Goal: Transaction & Acquisition: Book appointment/travel/reservation

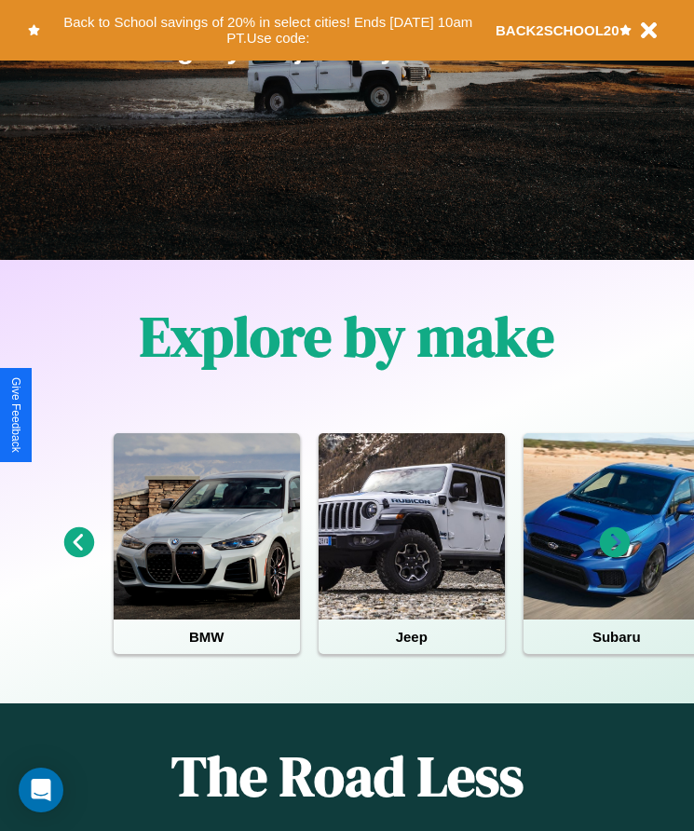
scroll to position [311, 0]
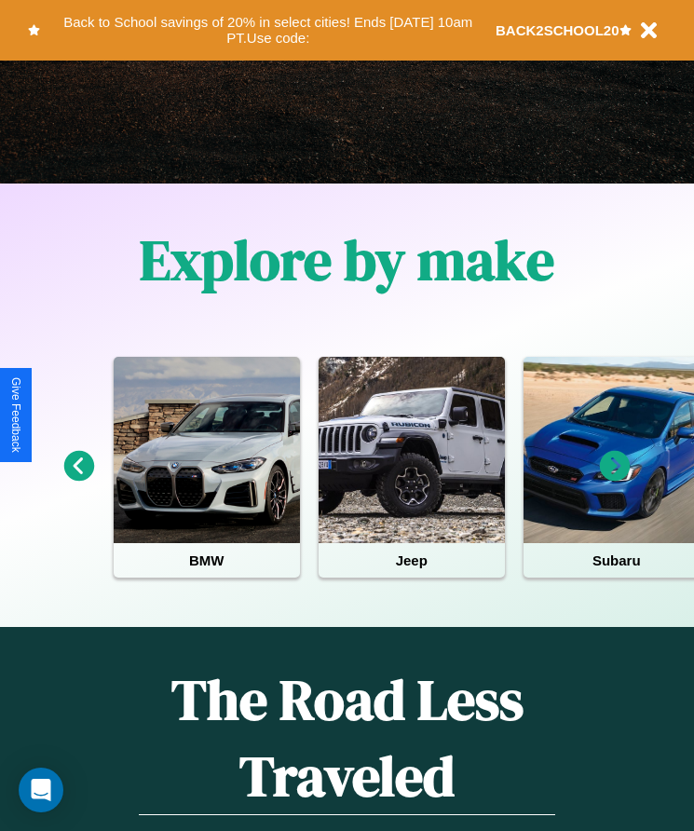
click at [615, 479] on icon at bounding box center [615, 466] width 31 height 31
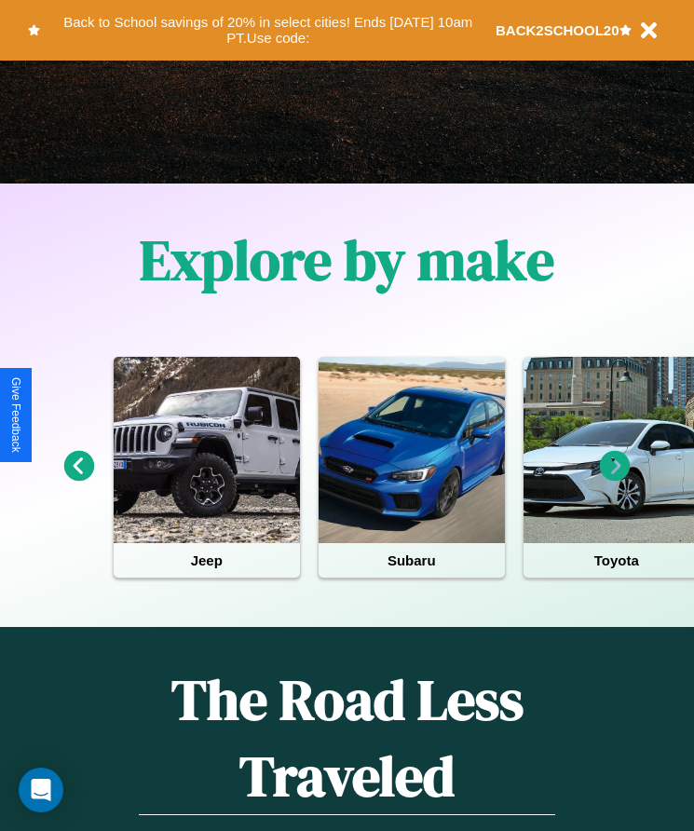
click at [615, 479] on icon at bounding box center [615, 466] width 31 height 31
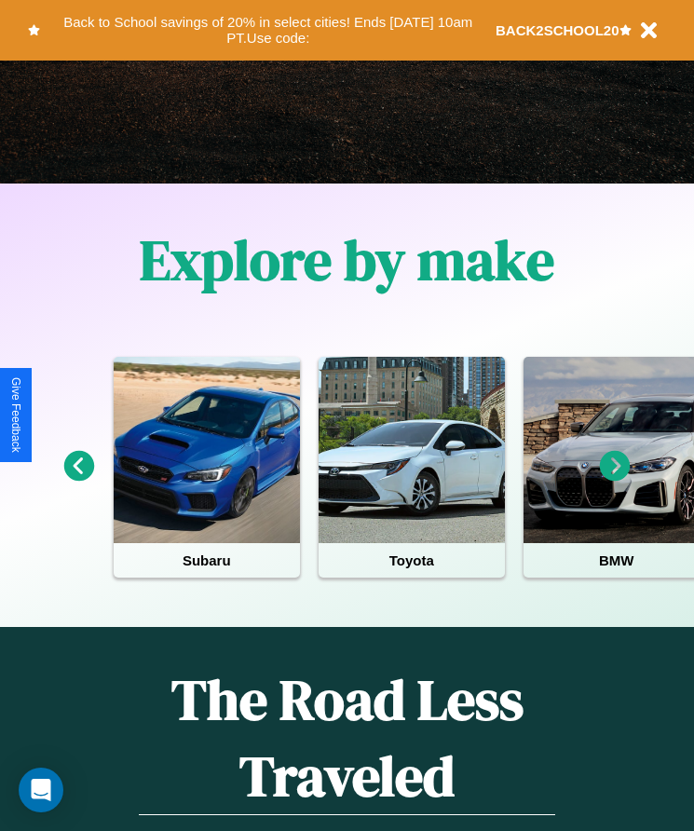
click at [615, 479] on icon at bounding box center [615, 466] width 31 height 31
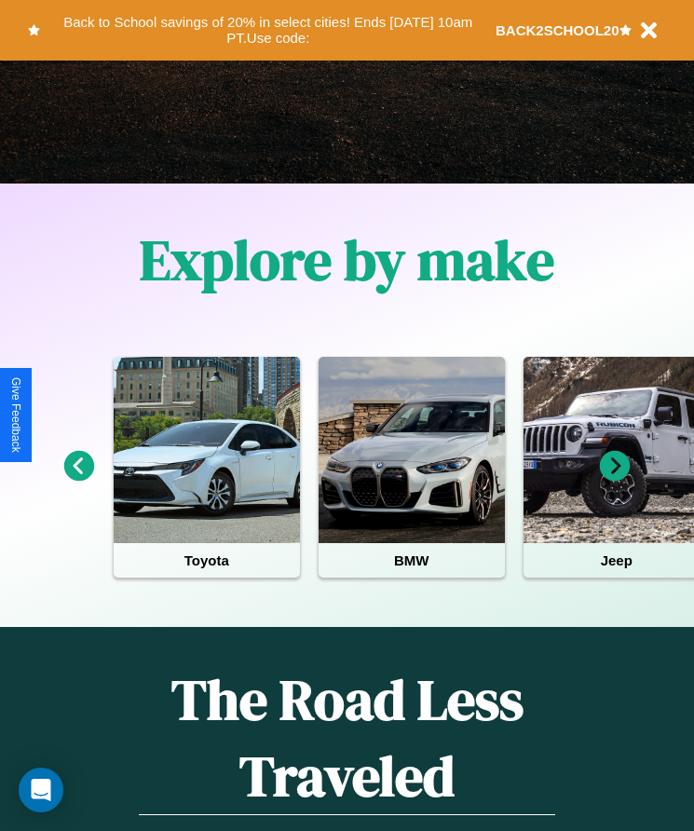
click at [615, 479] on icon at bounding box center [615, 466] width 31 height 31
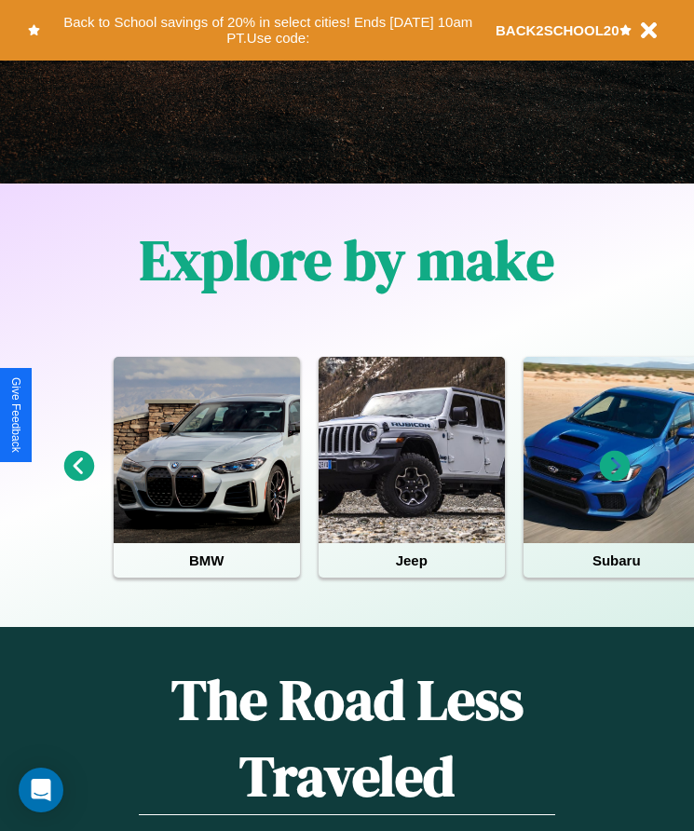
click at [615, 479] on icon at bounding box center [615, 466] width 31 height 31
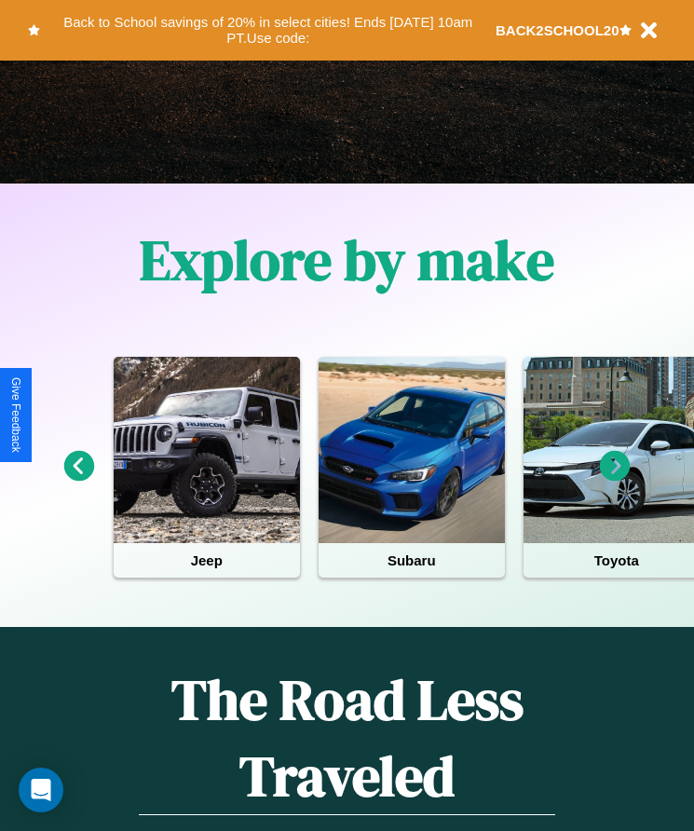
click at [615, 479] on icon at bounding box center [615, 466] width 31 height 31
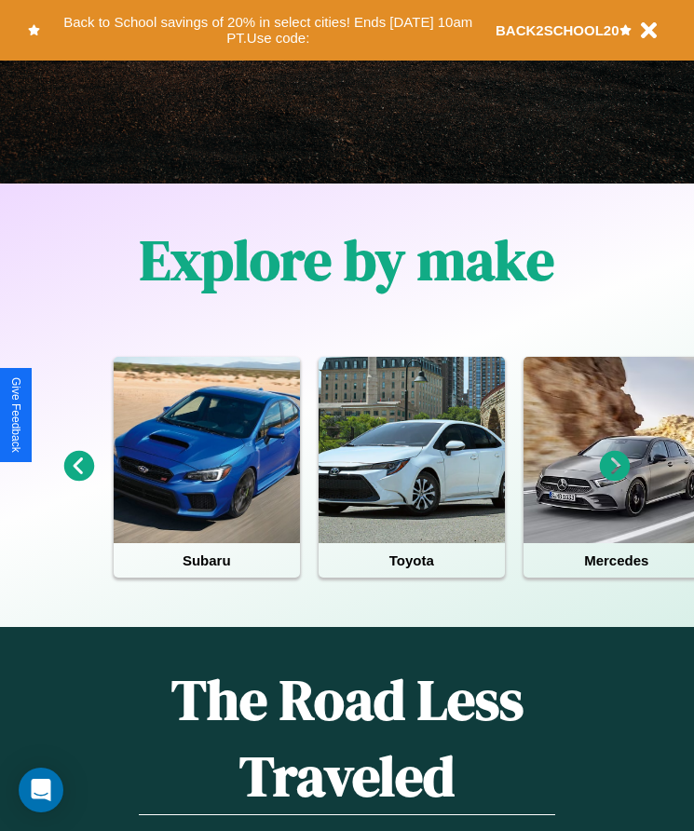
click at [615, 479] on icon at bounding box center [615, 466] width 31 height 31
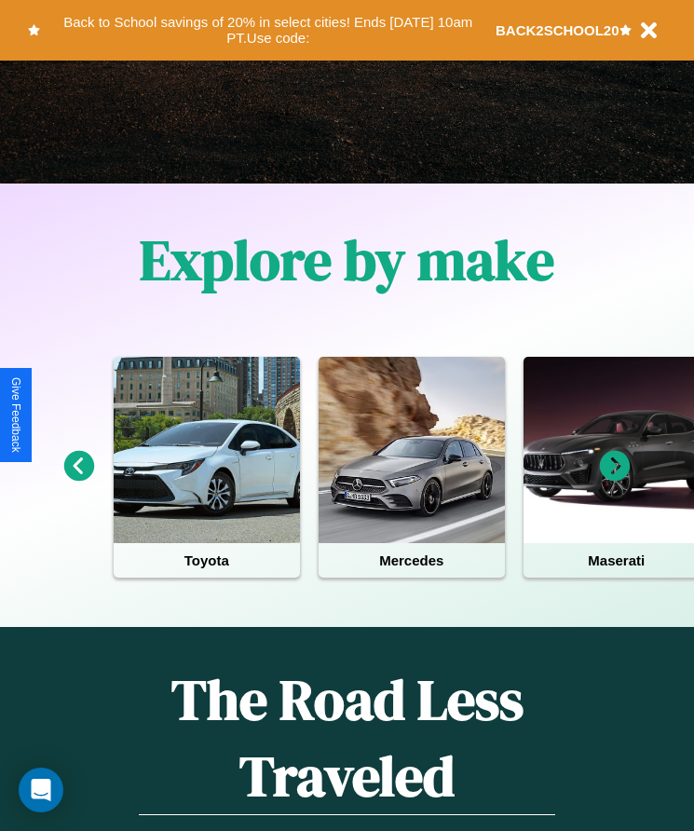
click at [78, 479] on icon at bounding box center [79, 466] width 31 height 31
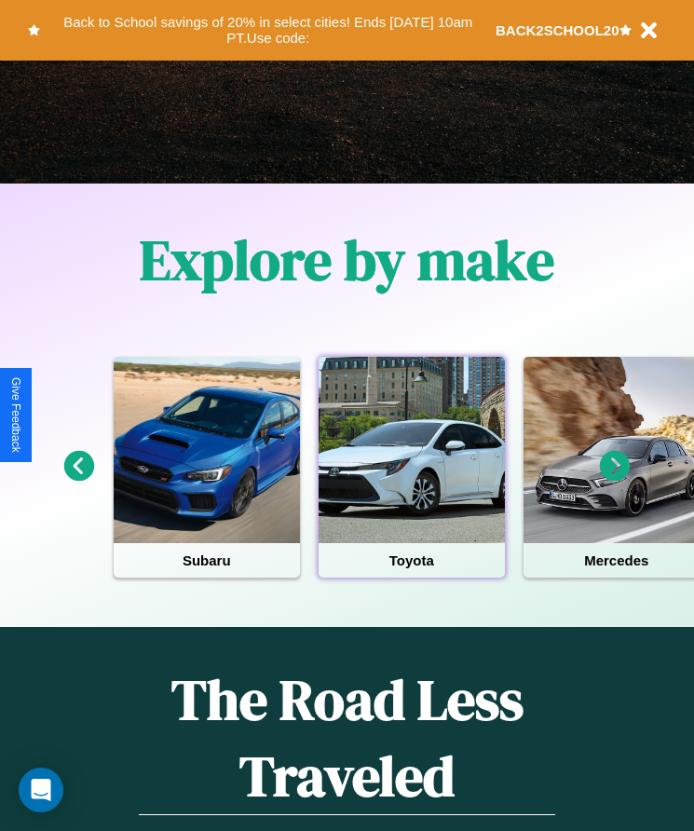
click at [411, 479] on div at bounding box center [411, 450] width 186 height 186
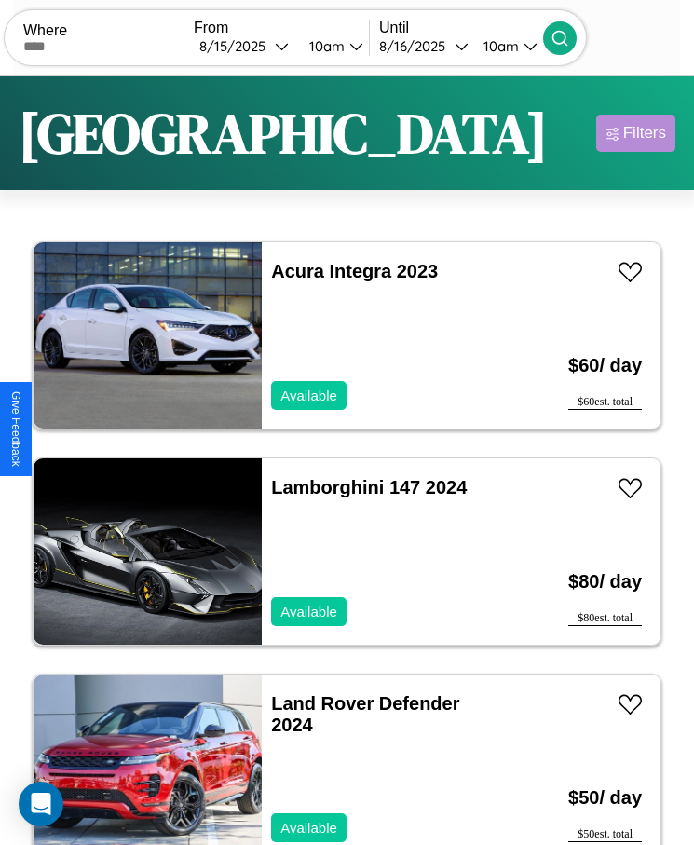
click at [635, 133] on div "Filters" at bounding box center [644, 133] width 43 height 19
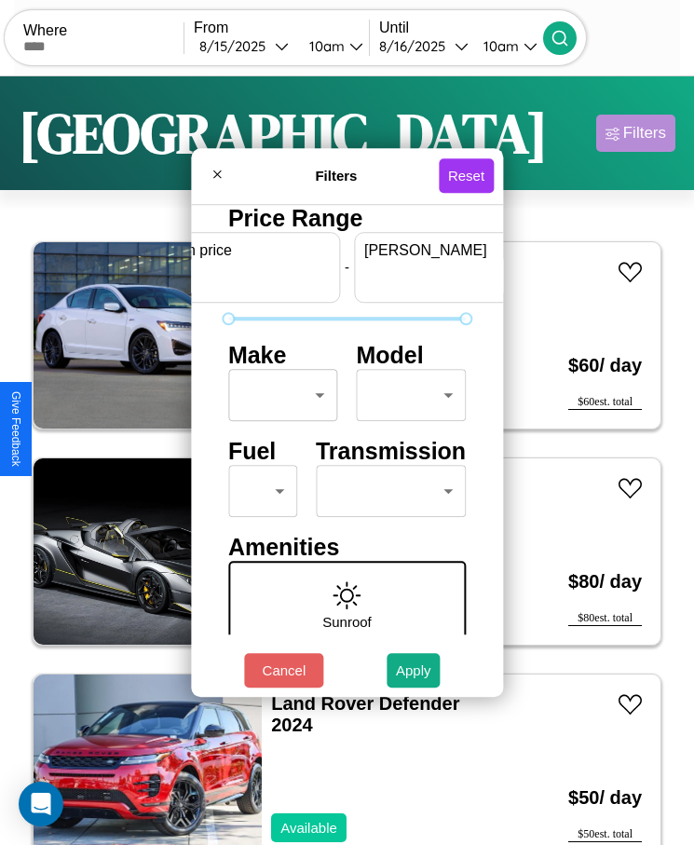
scroll to position [0, 69]
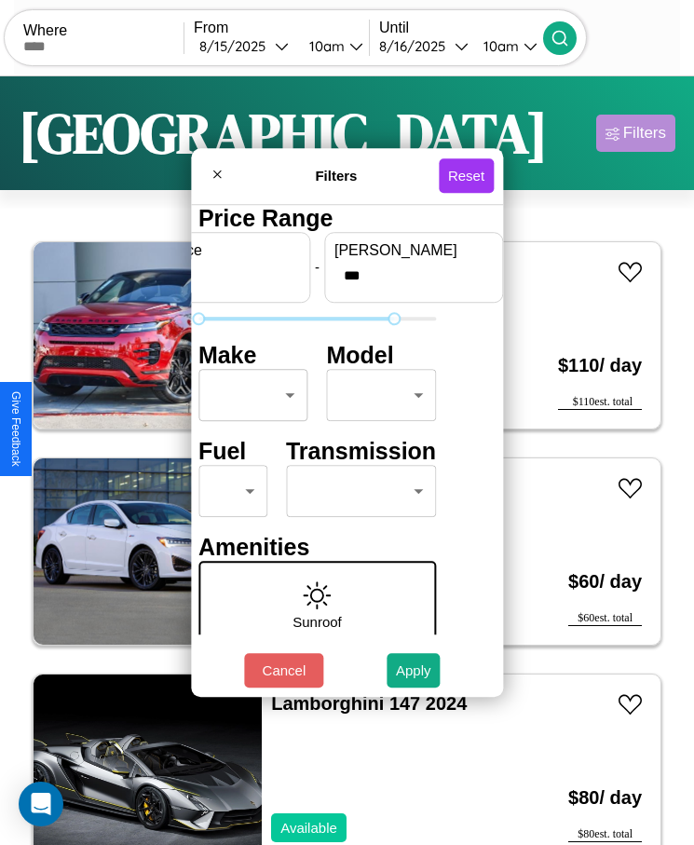
type input "***"
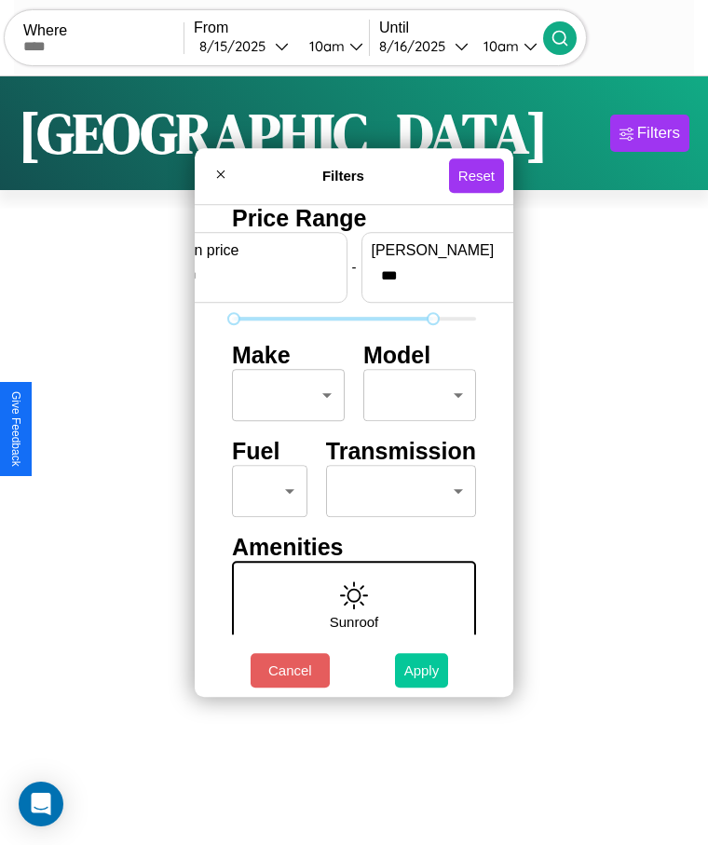
type input "*"
click at [421, 670] on button "Apply" at bounding box center [422, 670] width 54 height 34
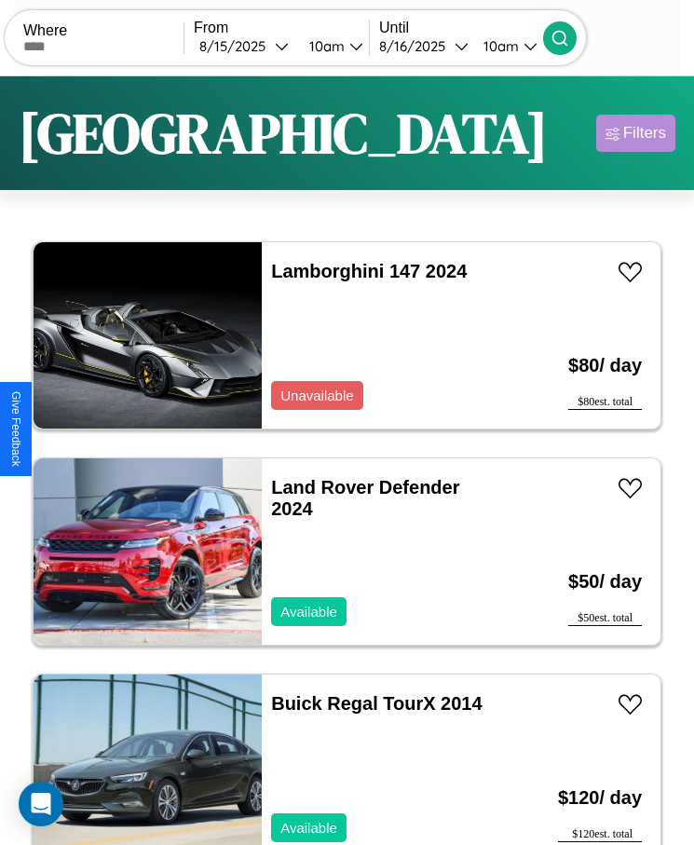
click at [635, 133] on div "Filters" at bounding box center [644, 133] width 43 height 19
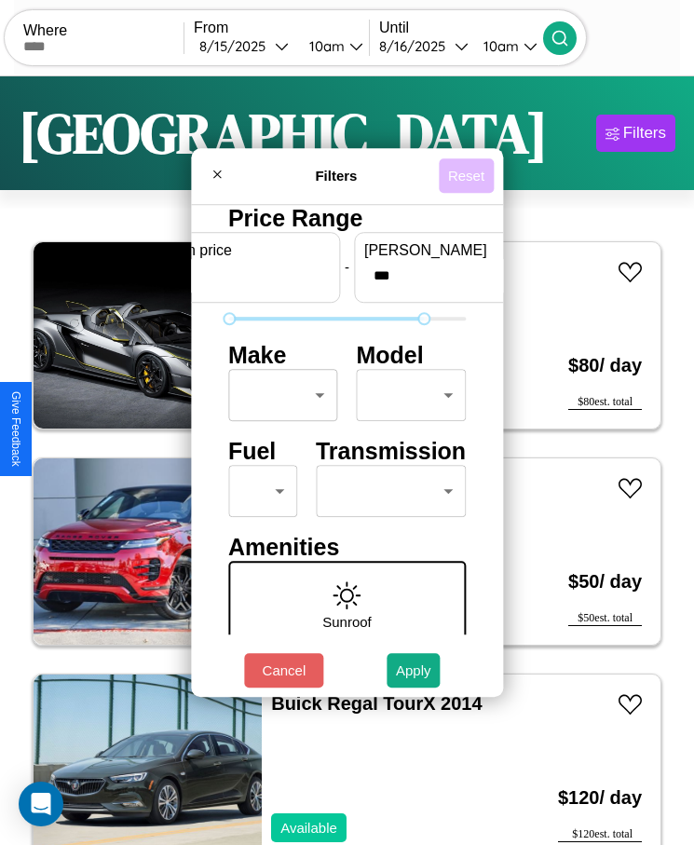
click at [468, 175] on button "Reset" at bounding box center [466, 175] width 55 height 34
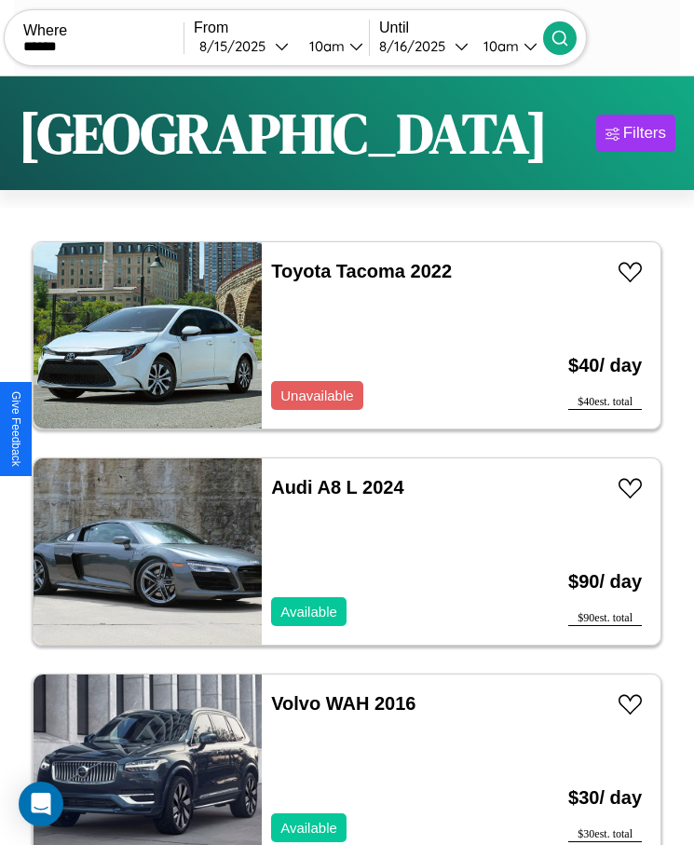
type input "******"
click at [569, 37] on icon at bounding box center [559, 38] width 19 height 19
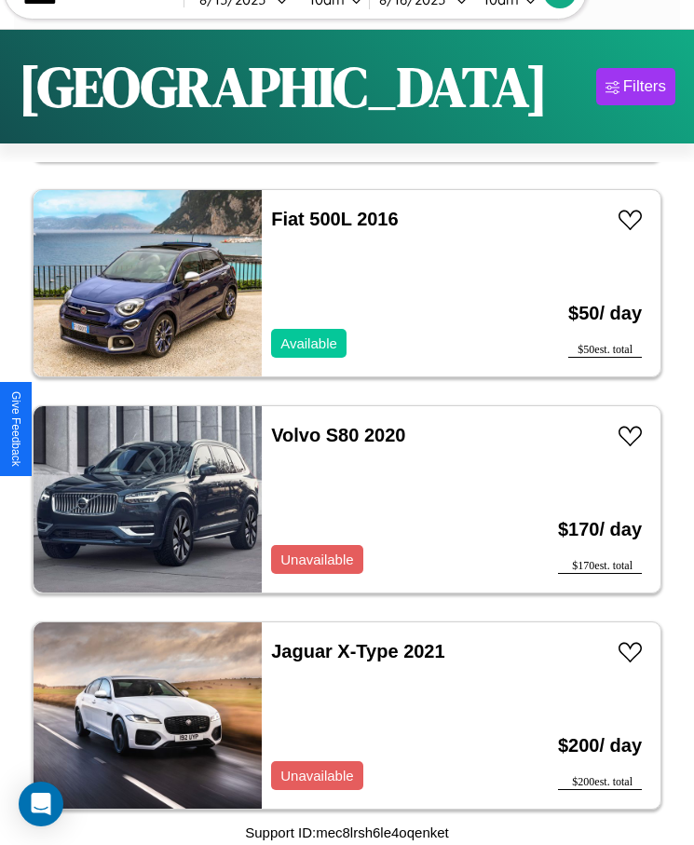
scroll to position [24644, 0]
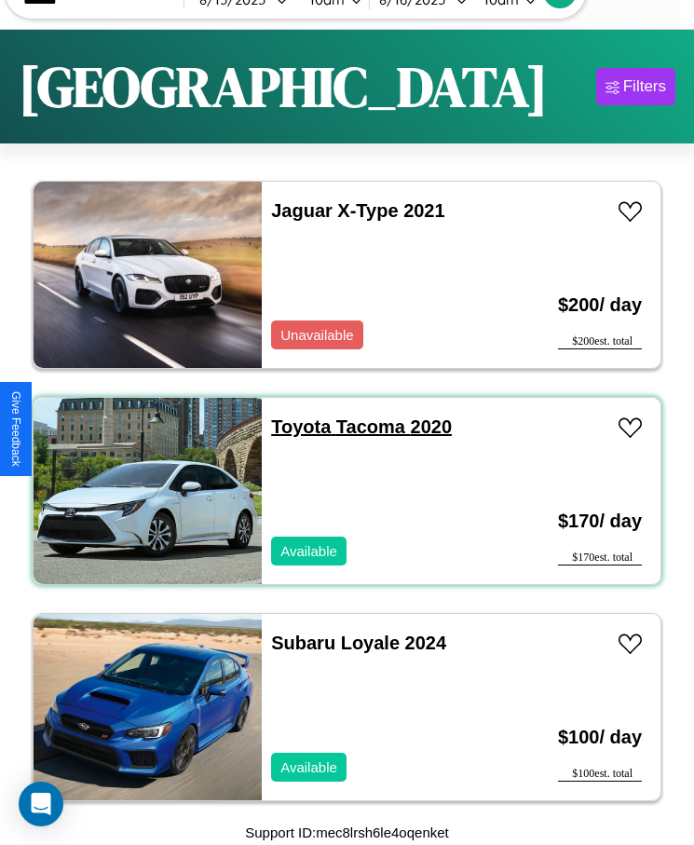
click at [295, 427] on link "Toyota Tacoma 2020" at bounding box center [361, 426] width 181 height 20
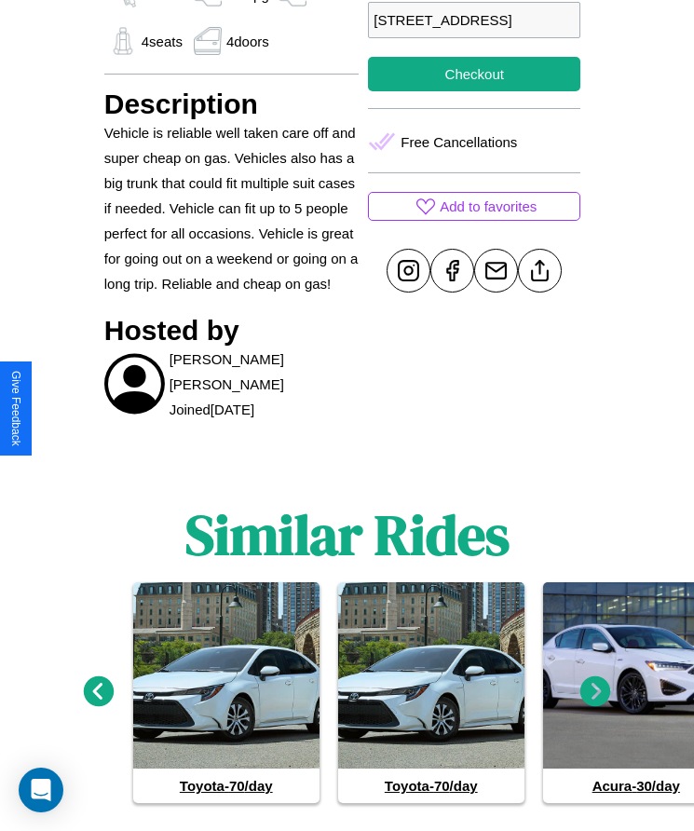
scroll to position [795, 0]
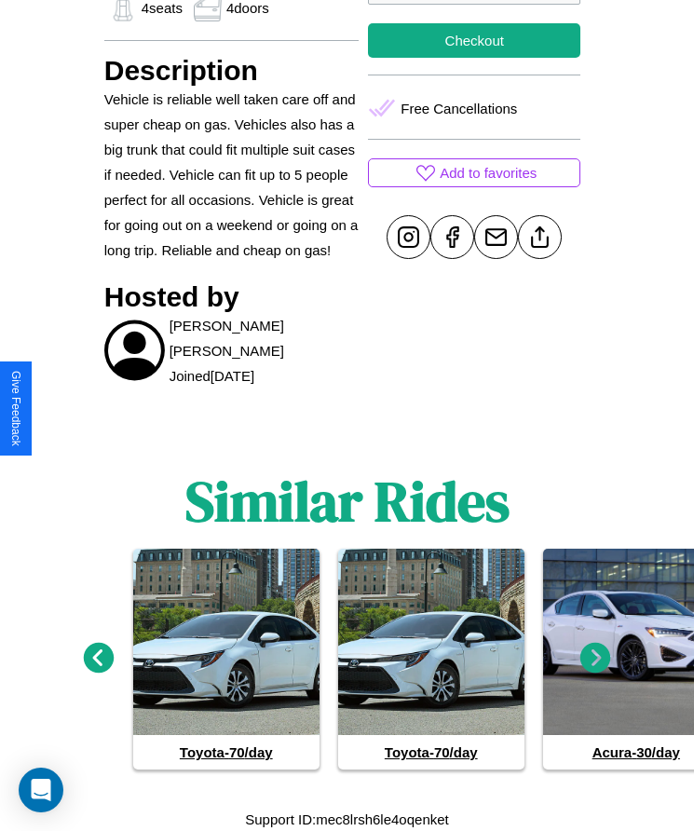
click at [595, 657] on icon at bounding box center [595, 658] width 31 height 31
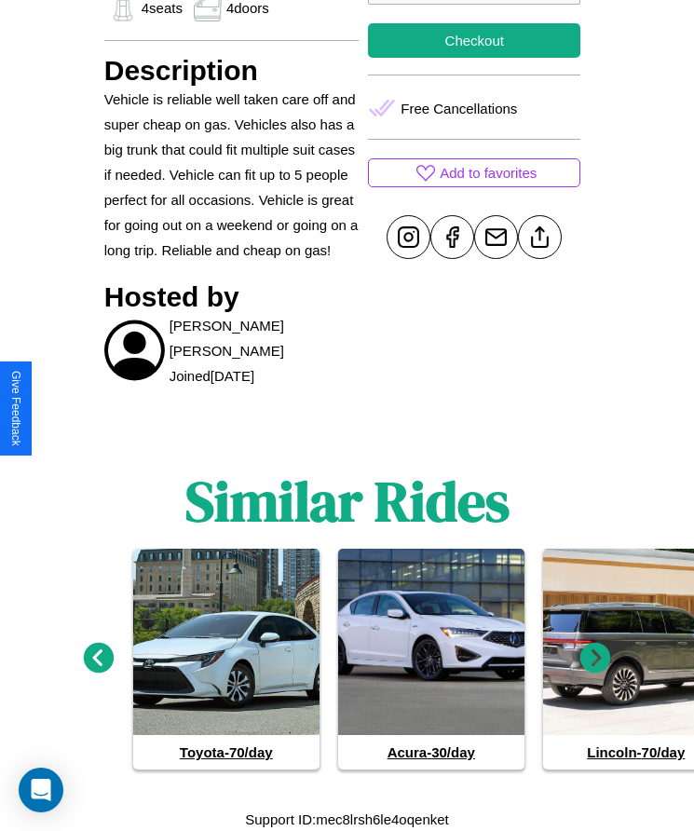
click at [595, 657] on icon at bounding box center [595, 658] width 31 height 31
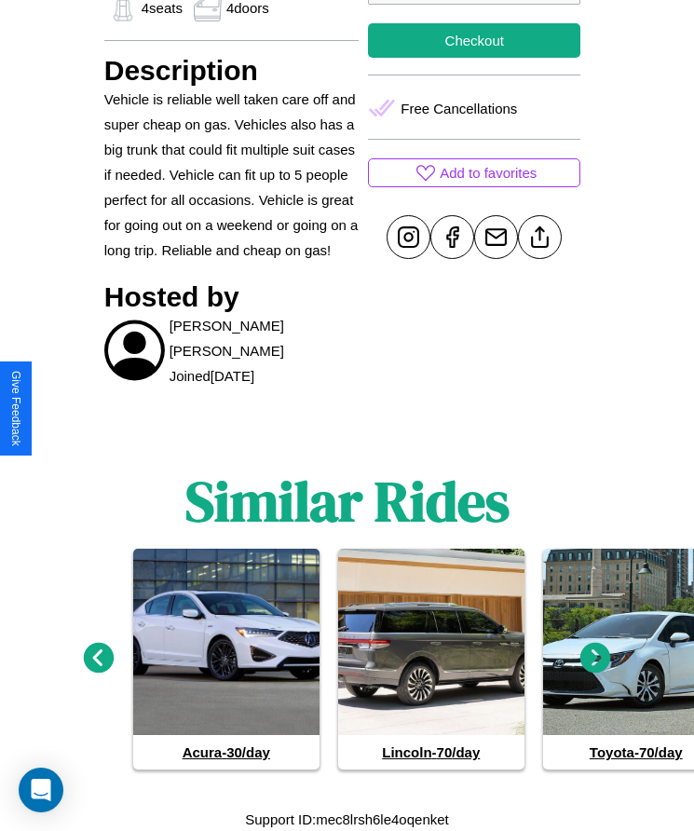
click at [595, 657] on icon at bounding box center [595, 658] width 31 height 31
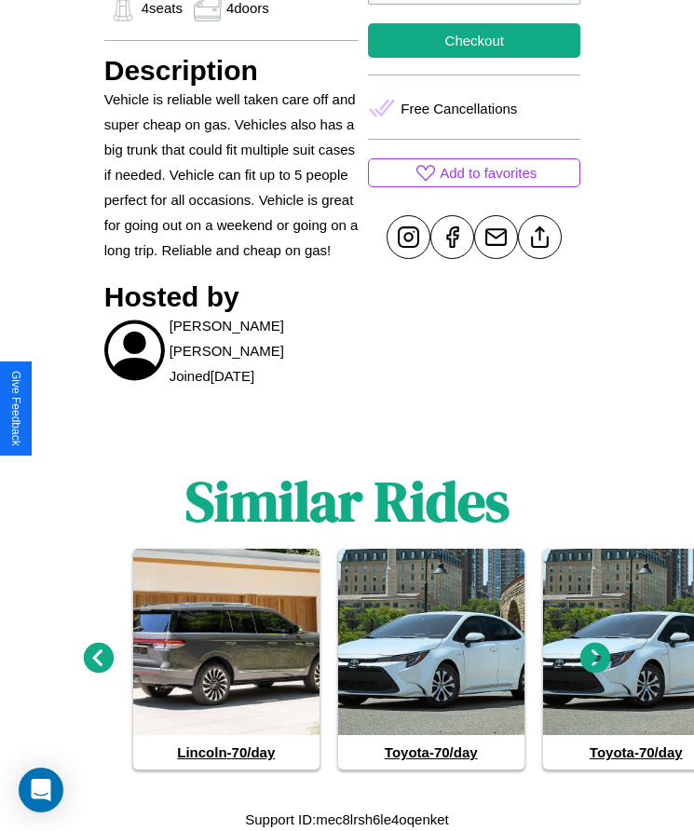
click at [595, 657] on icon at bounding box center [595, 658] width 31 height 31
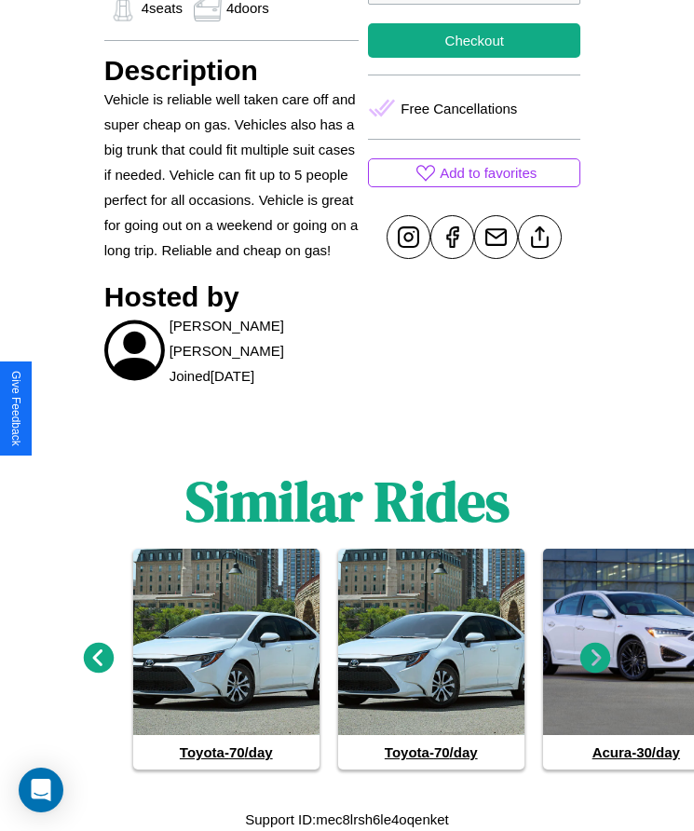
click at [595, 657] on icon at bounding box center [595, 658] width 31 height 31
